Goal: Book appointment/travel/reservation

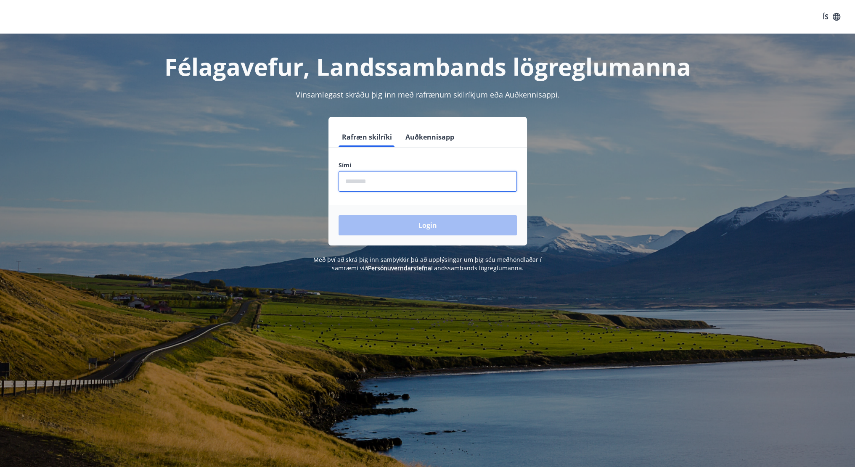
click at [366, 187] on input "phone" at bounding box center [427, 181] width 178 height 21
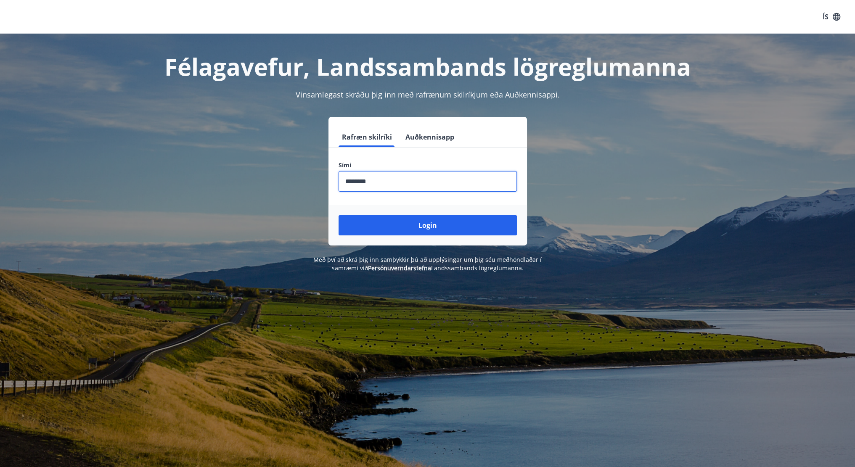
type input "********"
click at [338, 215] on button "Login" at bounding box center [427, 225] width 178 height 20
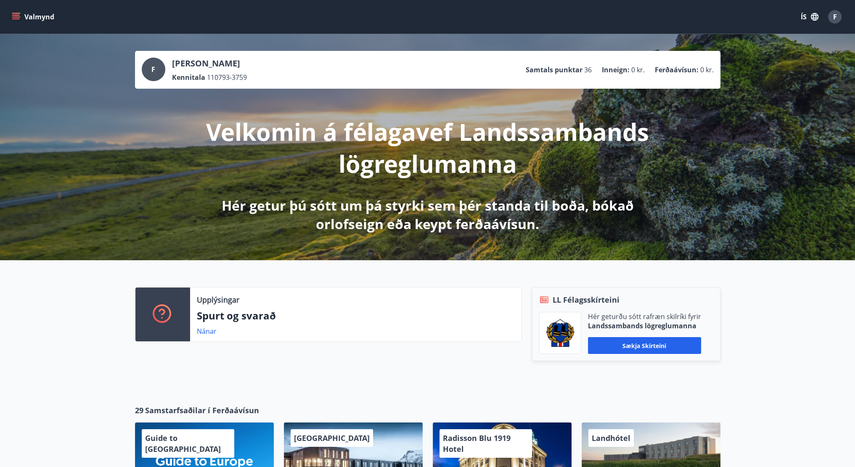
click at [18, 18] on icon "menu" at bounding box center [16, 18] width 8 height 1
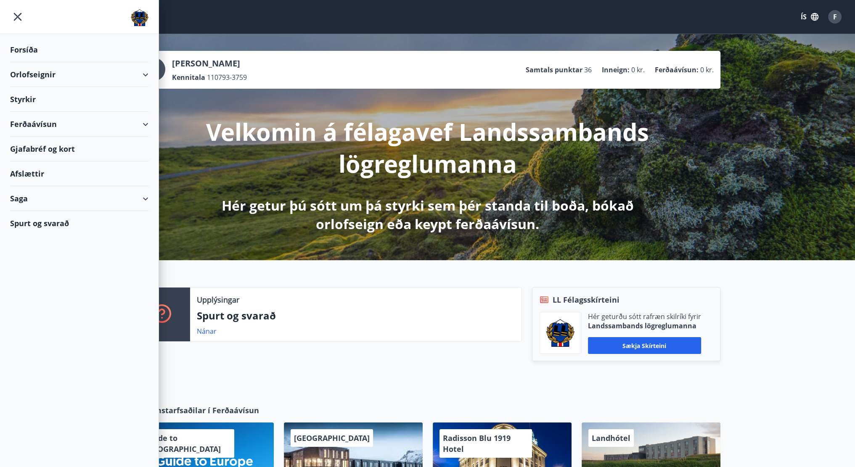
scroll to position [136, 0]
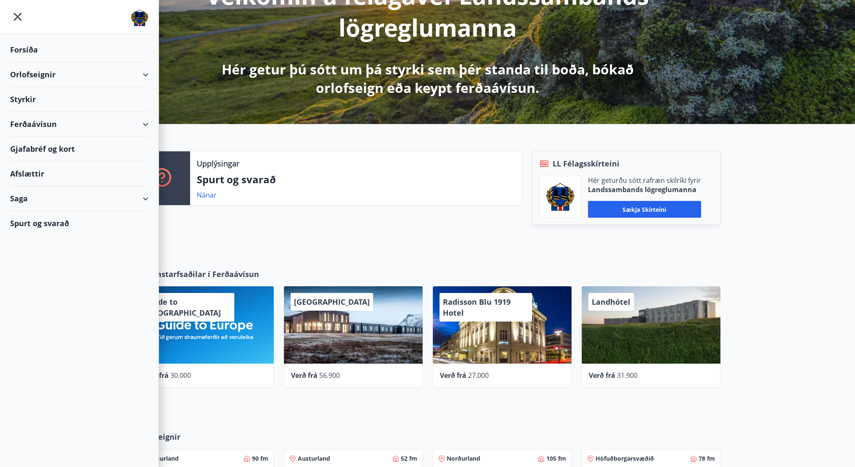
click at [74, 79] on div "Orlofseignir" at bounding box center [79, 74] width 138 height 25
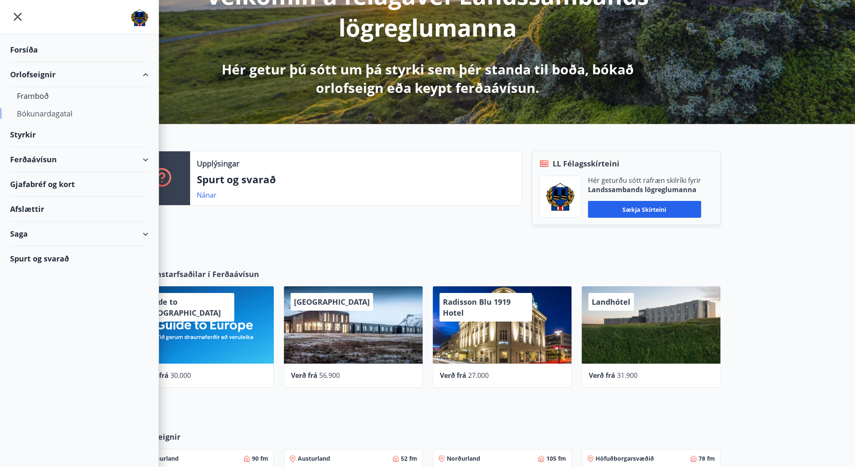
click at [37, 113] on div "Bókunardagatal" at bounding box center [79, 114] width 125 height 18
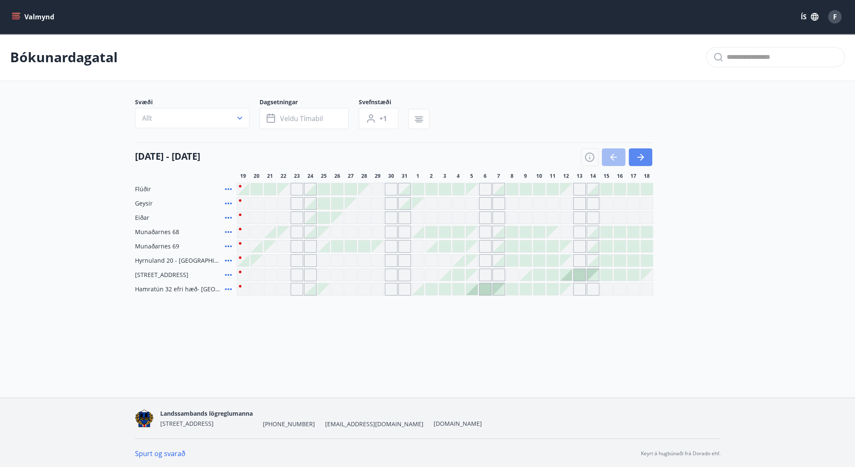
click at [649, 158] on button "button" at bounding box center [640, 157] width 24 height 18
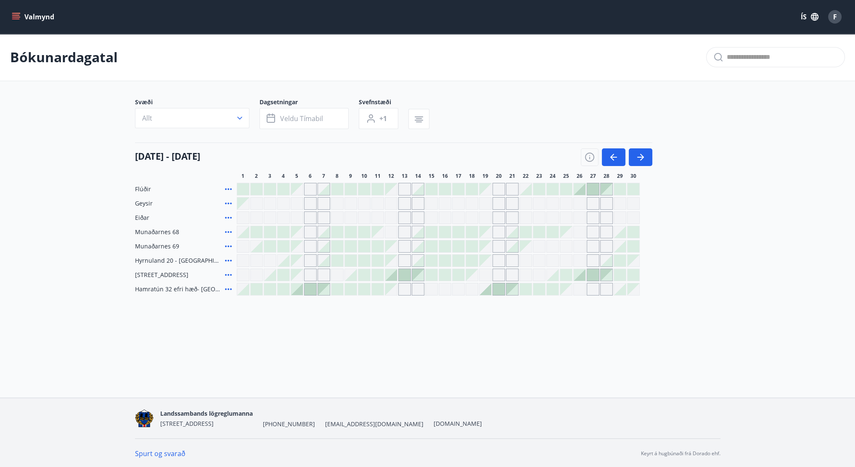
click at [595, 190] on div at bounding box center [593, 189] width 12 height 12
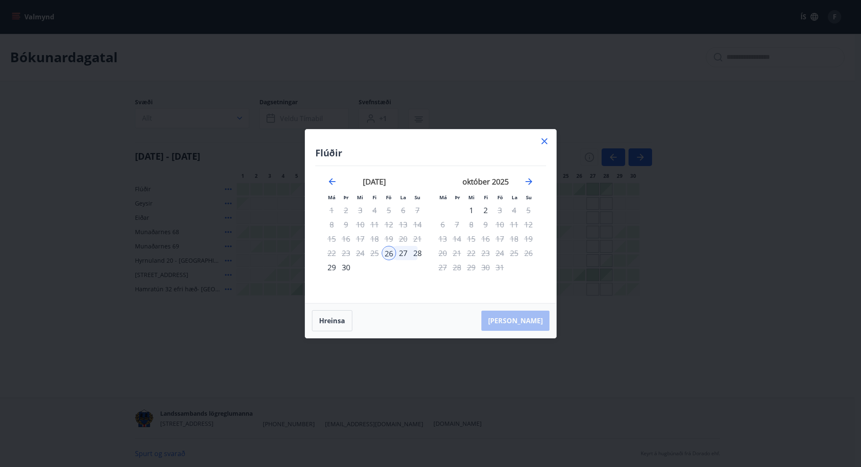
click at [390, 252] on div "26" at bounding box center [389, 253] width 14 height 14
click at [401, 253] on div "27" at bounding box center [403, 253] width 14 height 14
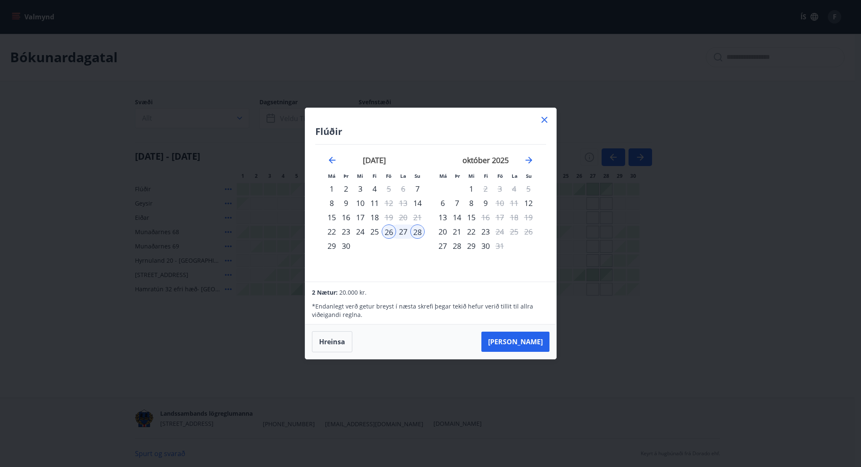
click at [105, 308] on div "Flúðir Má Þr Mi Fi Fö La Su Má Þr Mi Fi Fö La Su [DATE] 1 2 3 4 5 6 7 8 9 10 11…" at bounding box center [430, 233] width 861 height 467
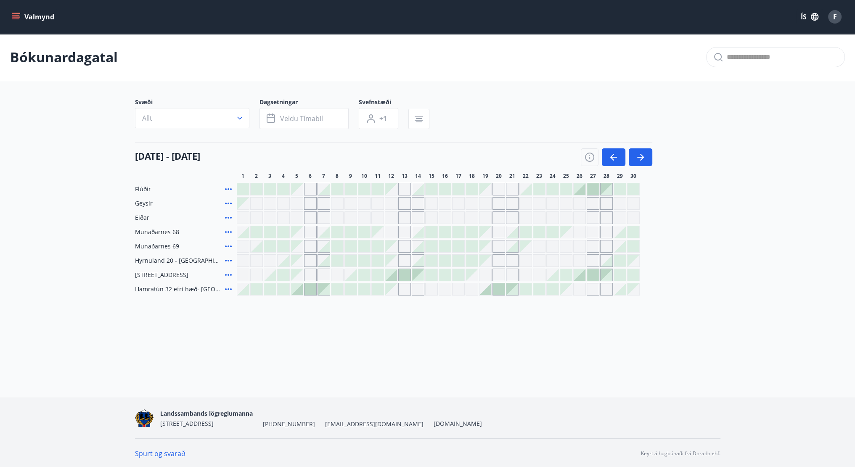
click at [578, 192] on div at bounding box center [579, 189] width 12 height 12
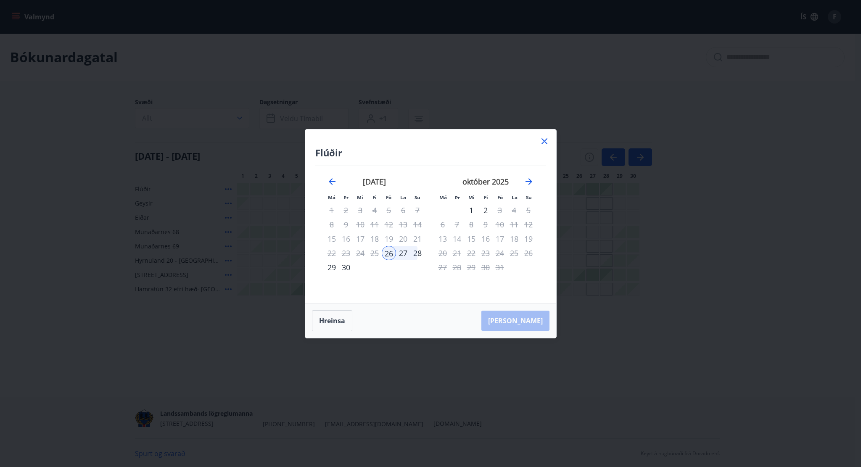
click at [387, 251] on div "26" at bounding box center [389, 253] width 14 height 14
click at [414, 250] on div "28" at bounding box center [417, 253] width 14 height 14
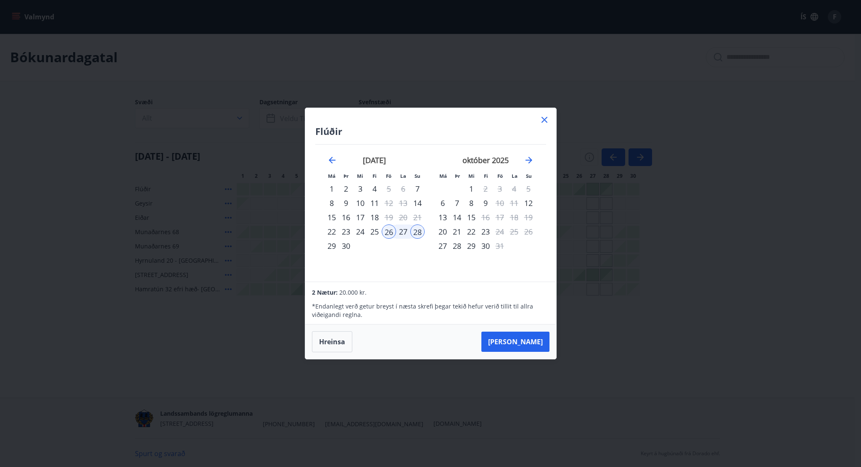
click at [542, 119] on icon at bounding box center [544, 120] width 10 height 10
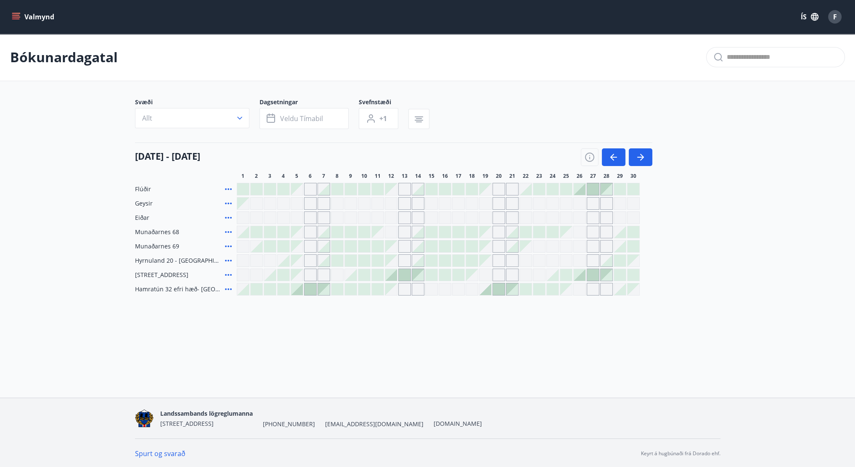
click at [603, 67] on div "Bókunardagatal" at bounding box center [427, 57] width 855 height 47
click at [637, 156] on icon "button" at bounding box center [640, 157] width 10 height 10
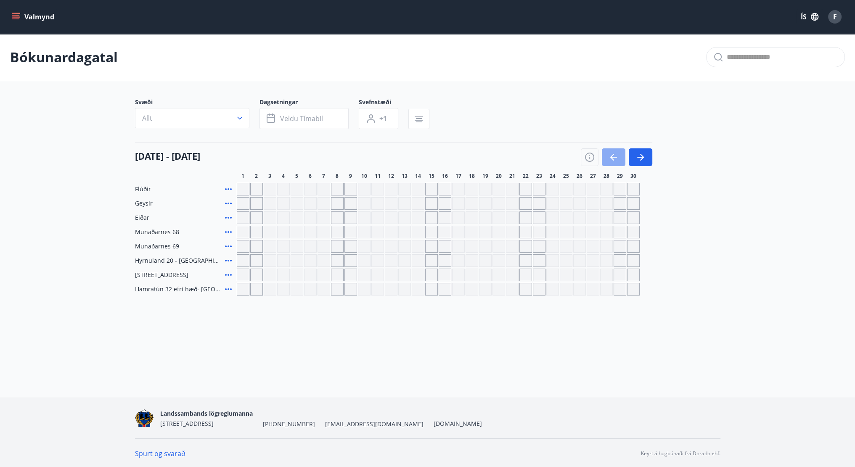
click at [612, 153] on icon "button" at bounding box center [613, 157] width 10 height 10
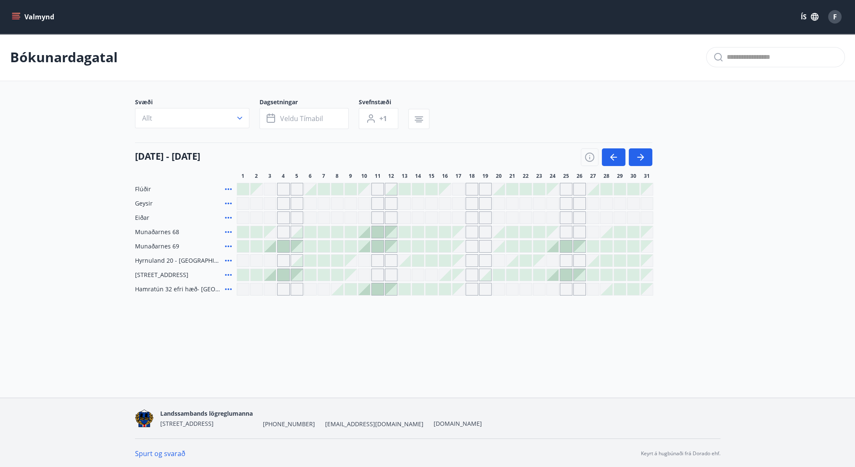
click at [72, 156] on main "Bókunardagatal Svæði Allt Dagsetningar Veldu tímabil Svefnstæði +1 [DATE] - [DA…" at bounding box center [427, 165] width 855 height 262
drag, startPoint x: 297, startPoint y: 175, endPoint x: 284, endPoint y: 174, distance: 12.6
click at [276, 174] on div "1 2 3 4 5 6 7 8 9 10 11 12 13 14 15 16 17 18 19 20 21 22 23 24 25 26 27 28 29 3…" at bounding box center [478, 176] width 483 height 7
click at [286, 174] on div "4" at bounding box center [283, 176] width 13 height 7
click at [282, 174] on span "4" at bounding box center [283, 176] width 3 height 7
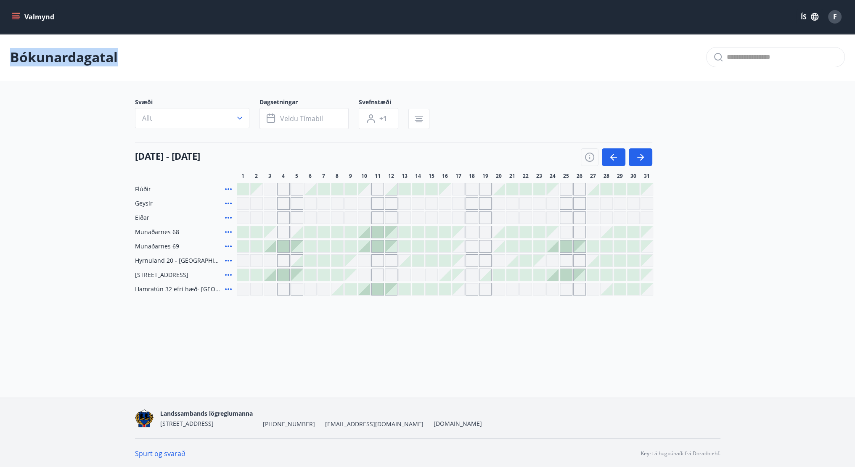
drag, startPoint x: 131, startPoint y: 53, endPoint x: 6, endPoint y: 53, distance: 124.8
click at [6, 53] on div "Bókunardagatal" at bounding box center [427, 57] width 855 height 47
click at [262, 144] on div "[DATE] - [DATE]" at bounding box center [393, 154] width 517 height 24
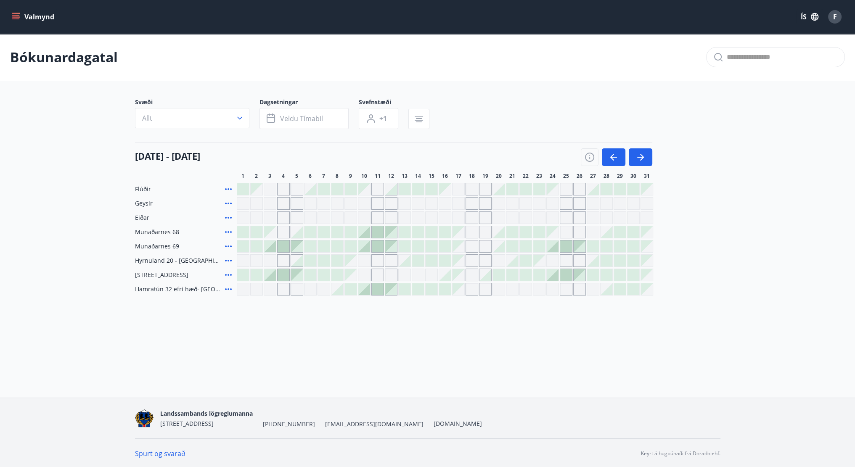
click at [251, 153] on div "[DATE] - [DATE]" at bounding box center [393, 154] width 517 height 24
drag, startPoint x: 225, startPoint y: 155, endPoint x: 130, endPoint y: 144, distance: 96.0
click at [130, 144] on div "Svæði Allt Dagsetningar Veldu tímabil Svefnstæði +1 [DATE] - [DATE] 1 2 3 4 5 6…" at bounding box center [427, 197] width 605 height 198
click at [145, 220] on span "Eiðar" at bounding box center [142, 218] width 14 height 8
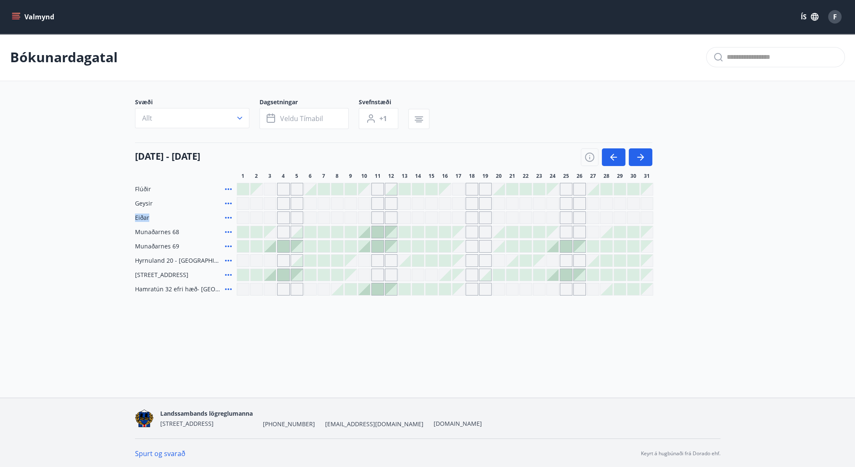
click at [145, 220] on span "Eiðar" at bounding box center [142, 218] width 14 height 8
click at [143, 230] on span "Munaðarnes 68" at bounding box center [157, 232] width 44 height 8
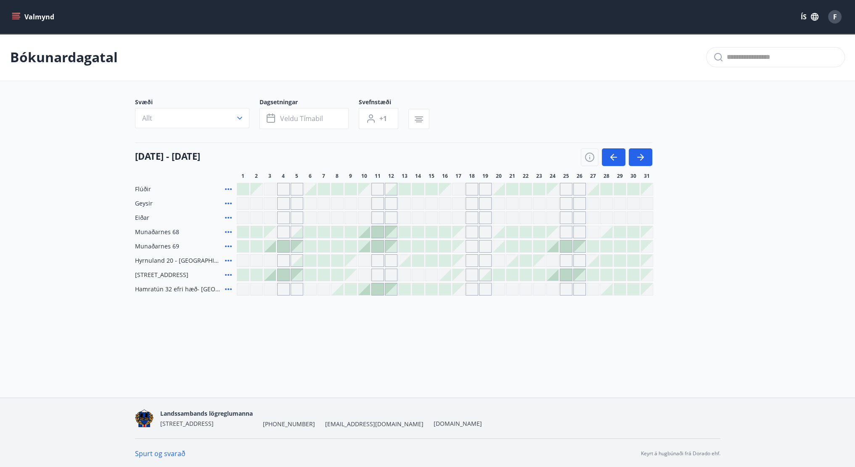
click at [141, 243] on span "Munaðarnes 69" at bounding box center [157, 246] width 44 height 8
click at [146, 231] on span "Munaðarnes 68" at bounding box center [157, 232] width 44 height 8
drag, startPoint x: 177, startPoint y: 235, endPoint x: 115, endPoint y: 229, distance: 62.1
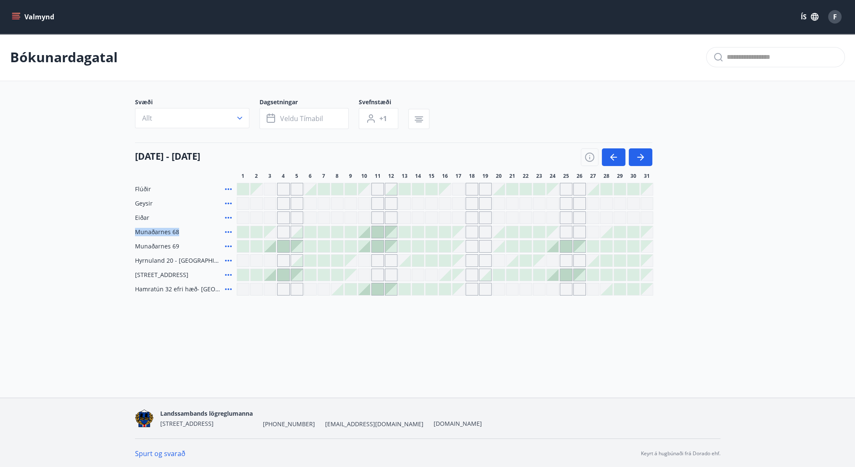
click at [115, 229] on main "Bókunardagatal Svæði Allt Dagsetningar Veldu tímabil Svefnstæði +1 [DATE] - [DA…" at bounding box center [427, 165] width 855 height 262
copy span "Munaðarnes 68"
click at [148, 290] on span "Hamratún 32 efri hæð- [GEOGRAPHIC_DATA]" at bounding box center [178, 289] width 87 height 8
